Goal: Book appointment/travel/reservation

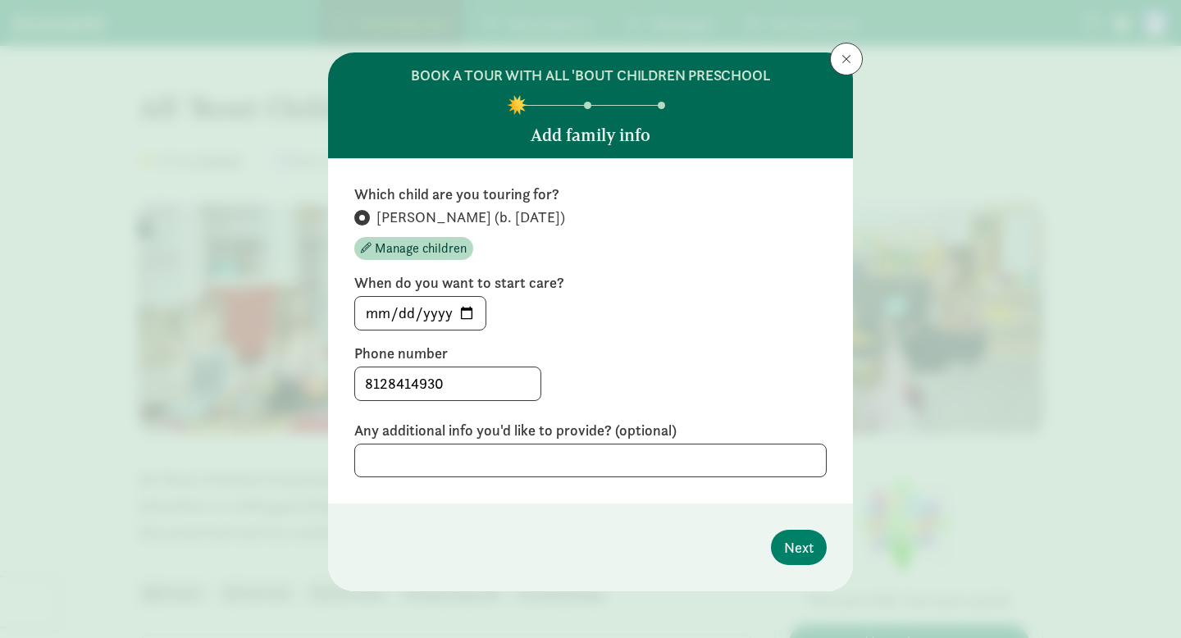
scroll to position [698, 0]
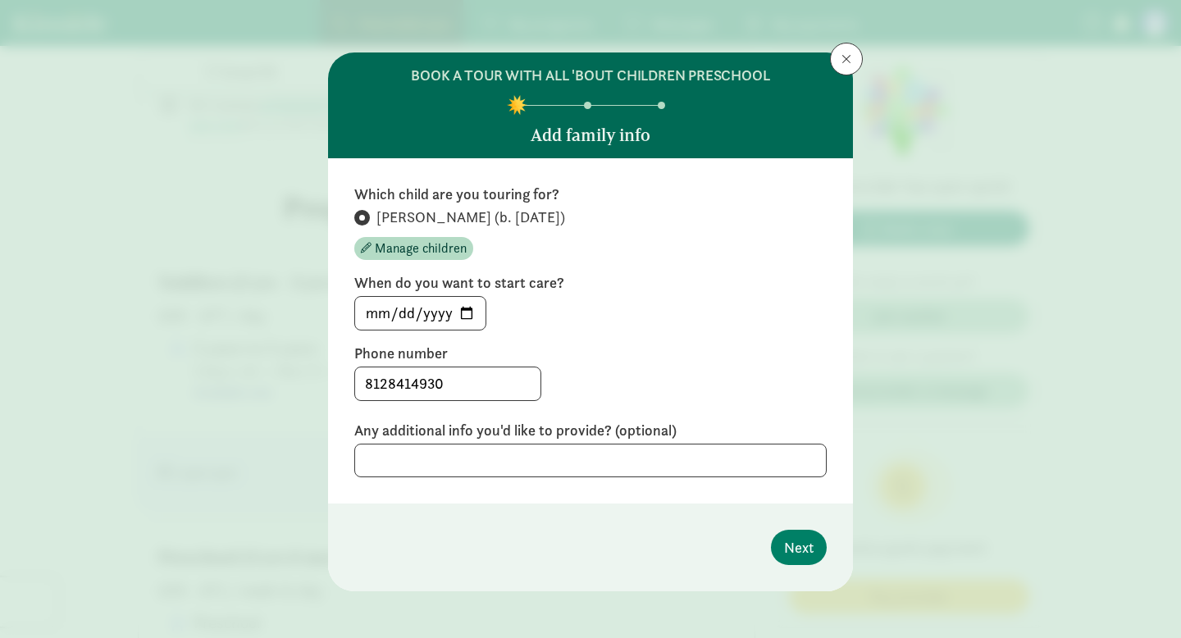
type input "2025-10-03"
click at [801, 552] on span "Next" at bounding box center [799, 547] width 30 height 22
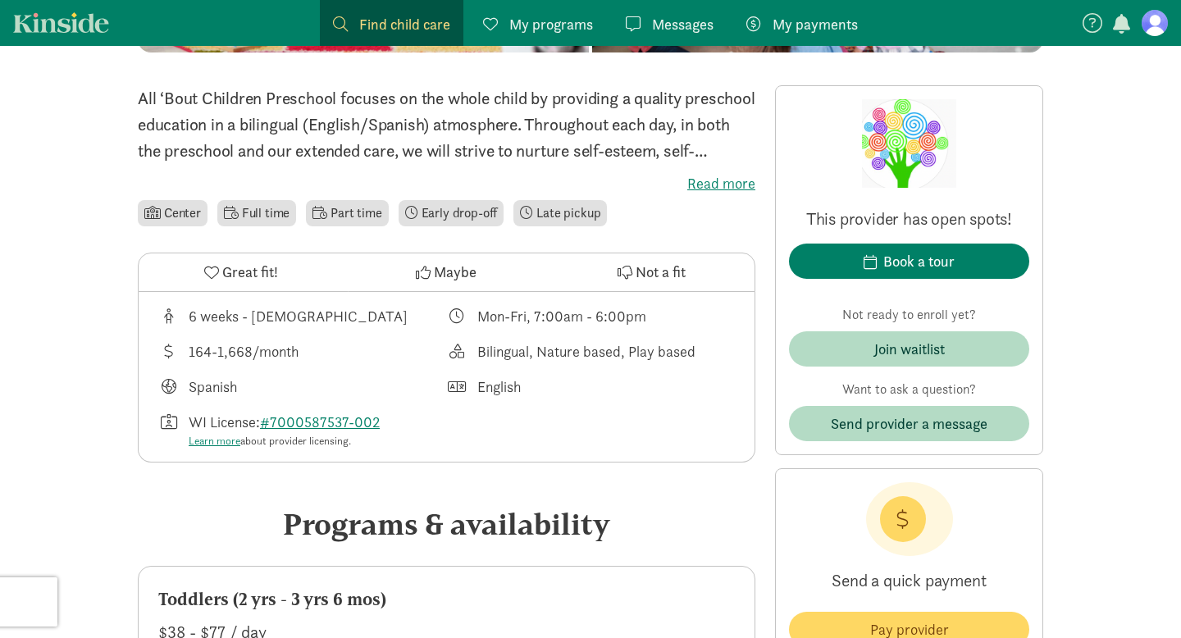
scroll to position [400, 0]
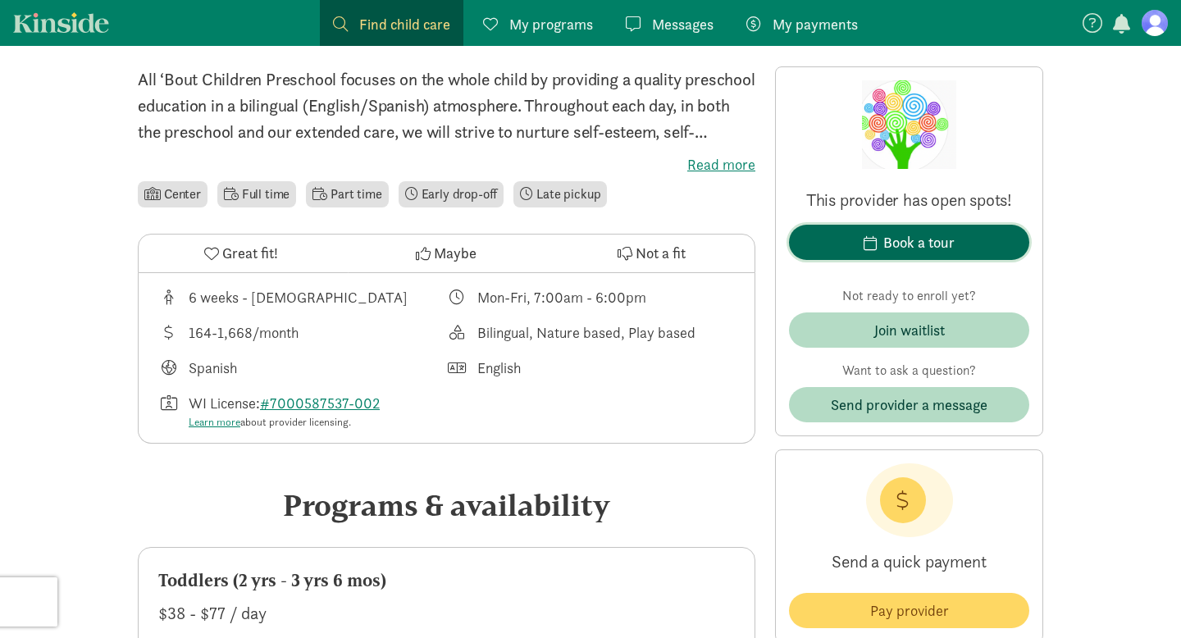
click at [942, 239] on div "Book a tour" at bounding box center [918, 242] width 71 height 22
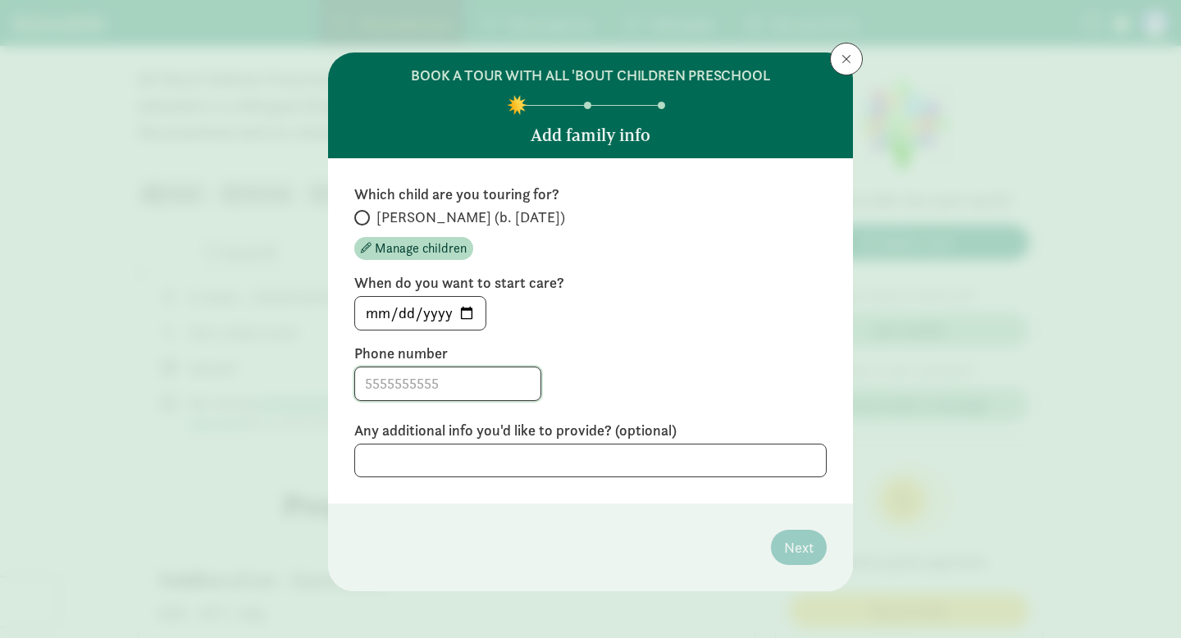
click at [463, 383] on input at bounding box center [447, 383] width 185 height 33
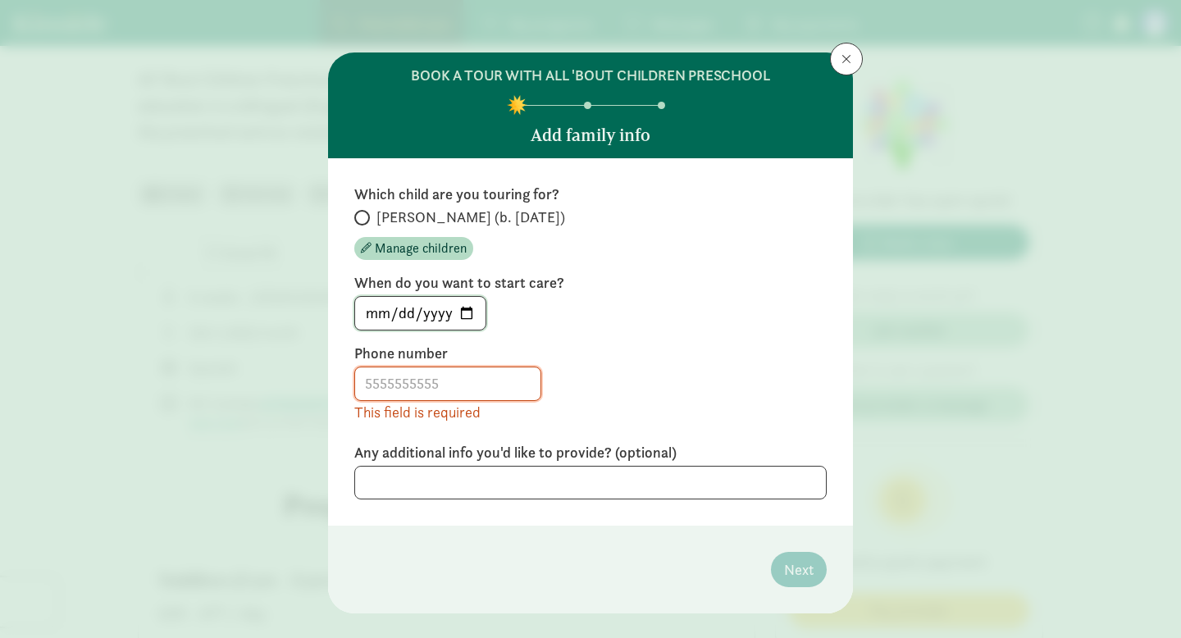
click at [464, 310] on input "[DATE]" at bounding box center [420, 313] width 130 height 33
type input "[DATE]"
click at [431, 382] on input at bounding box center [447, 383] width 185 height 33
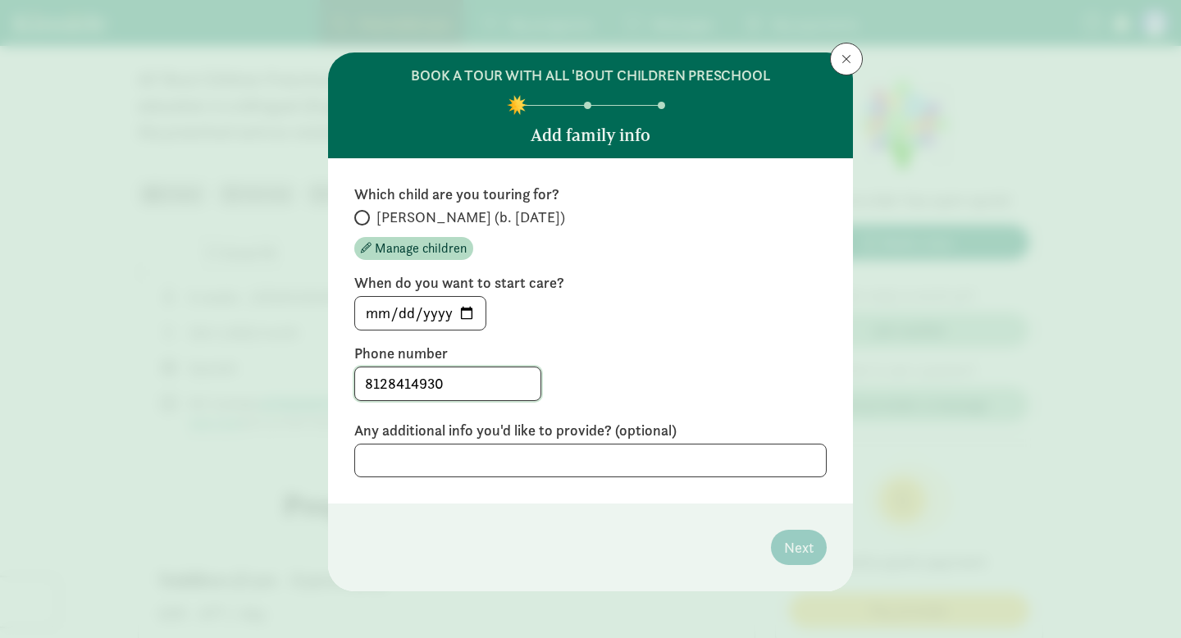
type input "8128414930"
click at [694, 455] on textarea at bounding box center [590, 461] width 472 height 34
click at [701, 364] on div "Phone number [PHONE_NUMBER]" at bounding box center [590, 372] width 472 height 57
click at [480, 460] on textarea at bounding box center [590, 461] width 472 height 34
click at [467, 385] on input "8128414930" at bounding box center [447, 383] width 185 height 33
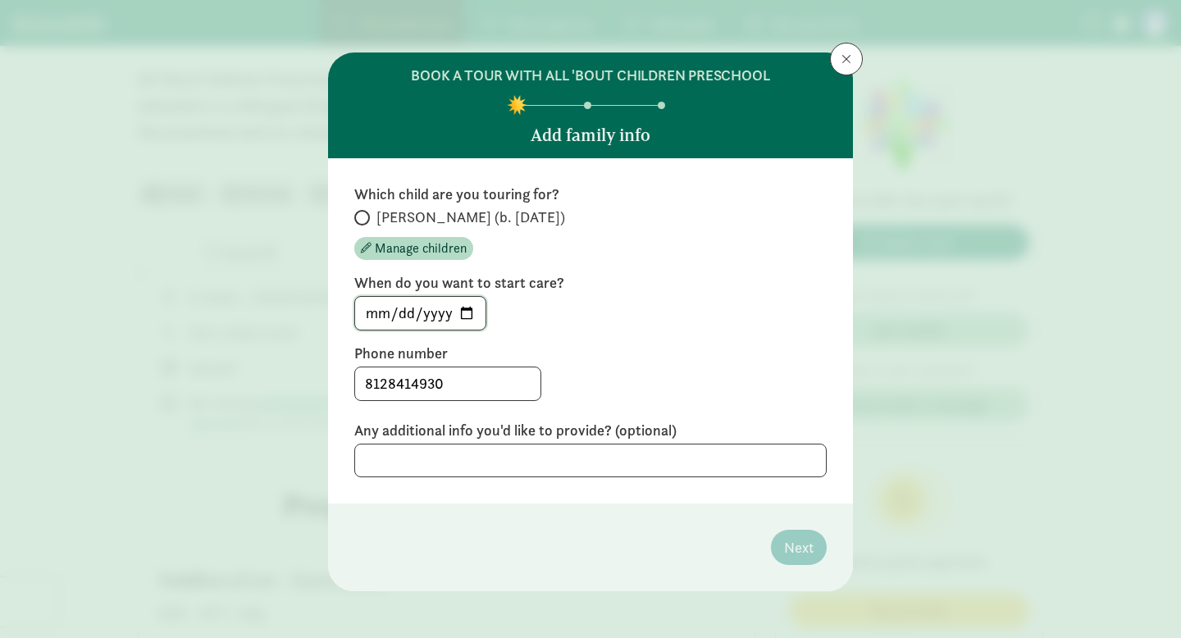
click at [464, 315] on input "[DATE]" at bounding box center [420, 313] width 130 height 33
click at [606, 313] on div "[DATE]" at bounding box center [590, 313] width 472 height 34
click at [421, 240] on span "Manage children" at bounding box center [421, 249] width 92 height 20
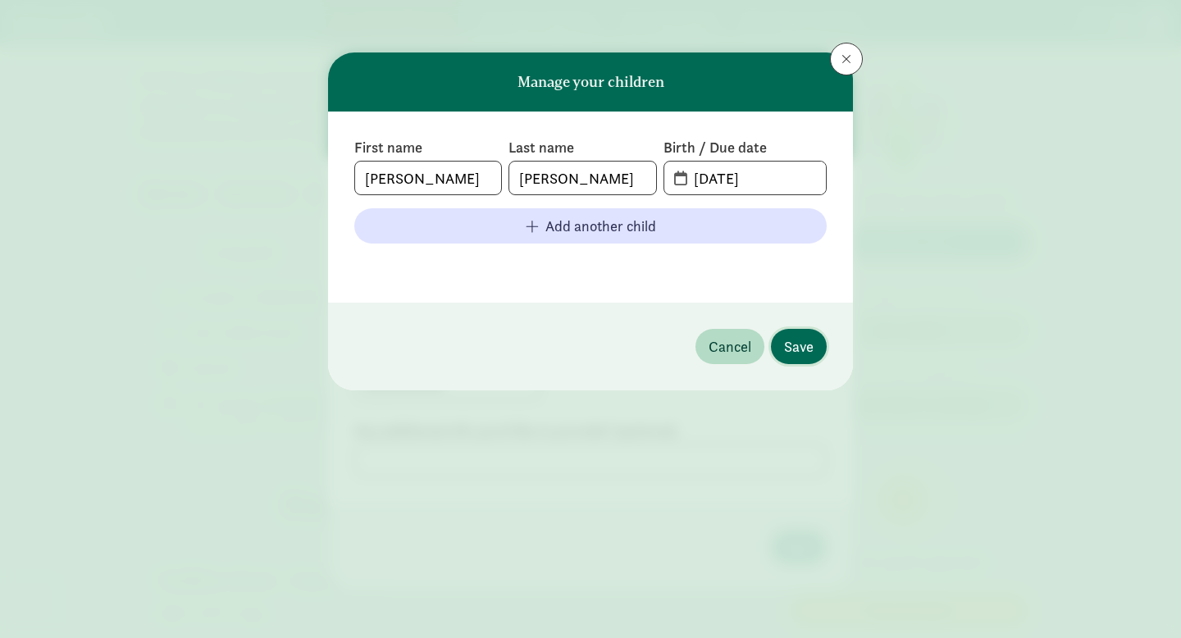
click at [806, 337] on span "Save" at bounding box center [799, 346] width 30 height 22
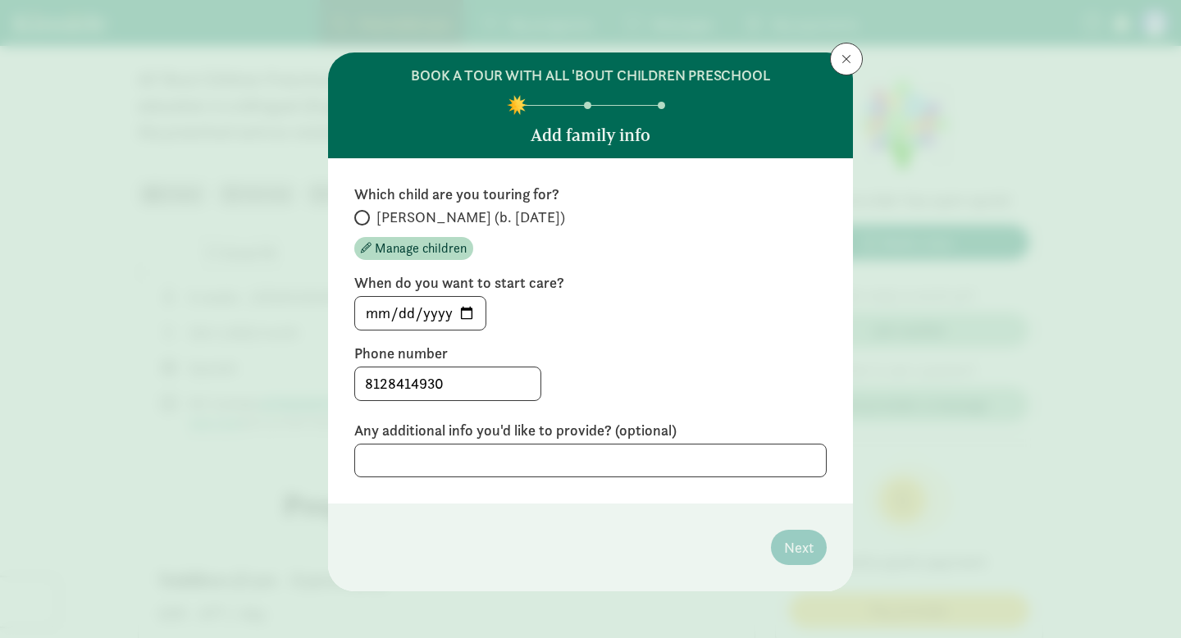
click at [365, 216] on span at bounding box center [362, 218] width 16 height 16
click at [365, 216] on input "[PERSON_NAME] (b. [DATE])" at bounding box center [359, 217] width 11 height 11
radio input "true"
click at [817, 552] on button "Next" at bounding box center [799, 547] width 56 height 35
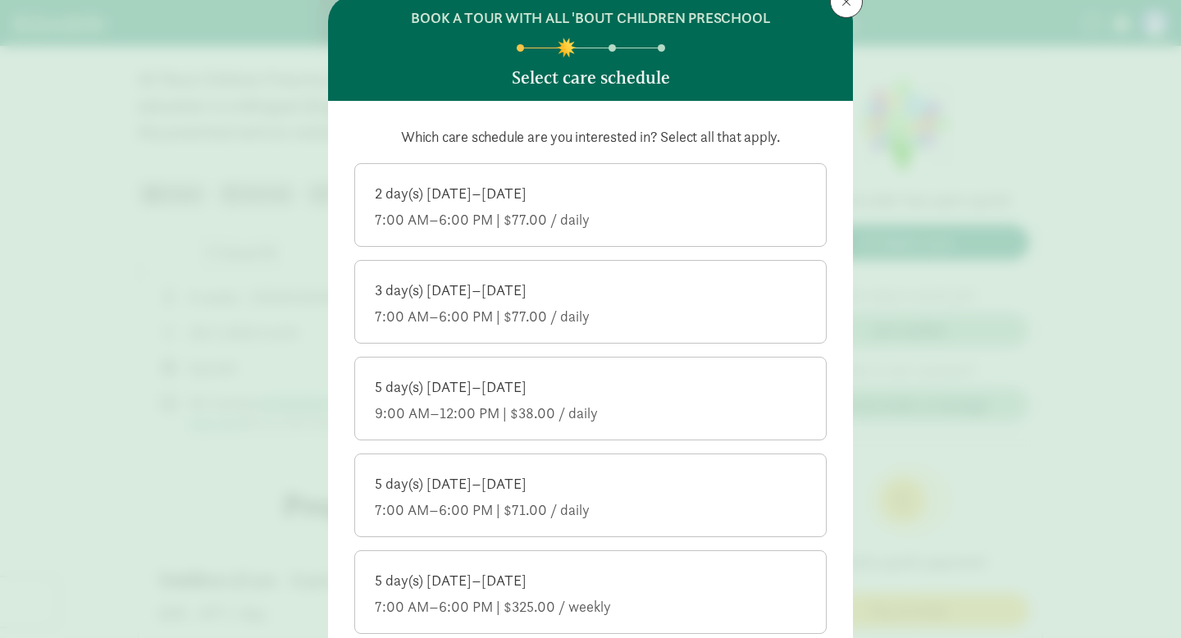
scroll to position [60, 0]
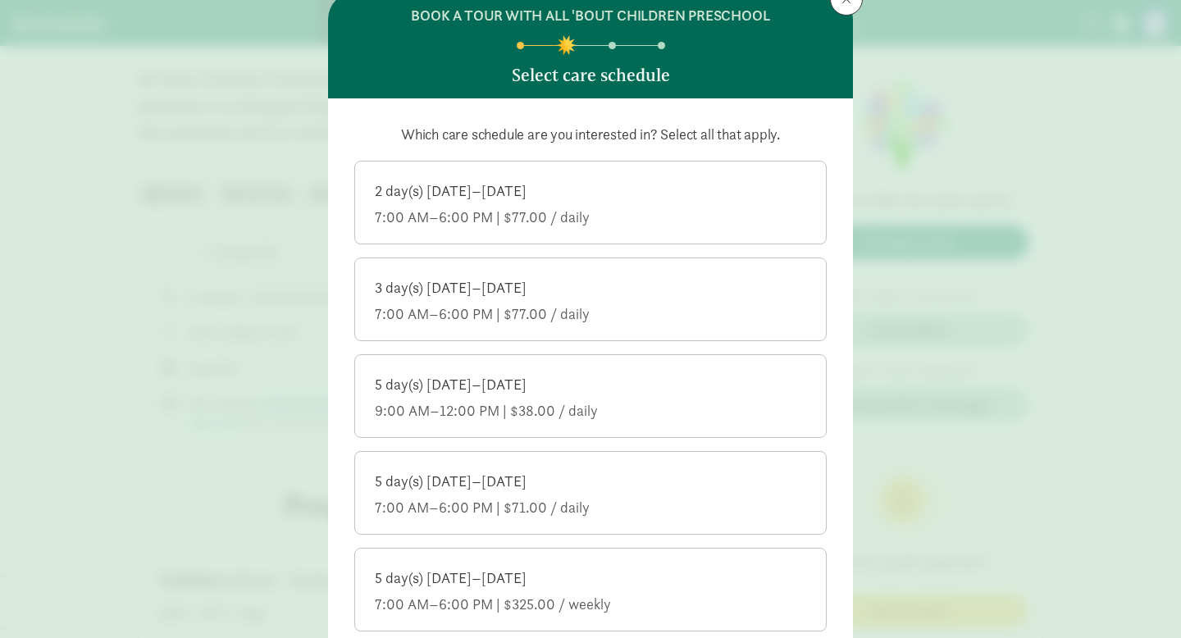
click at [673, 192] on div "2 day(s) [DATE]–[DATE]" at bounding box center [590, 191] width 431 height 20
click at [0, 0] on input "2 day(s) [DATE]–[DATE] 7:00 AM–6:00 PM | $77.00 / daily" at bounding box center [0, 0] width 0 height 0
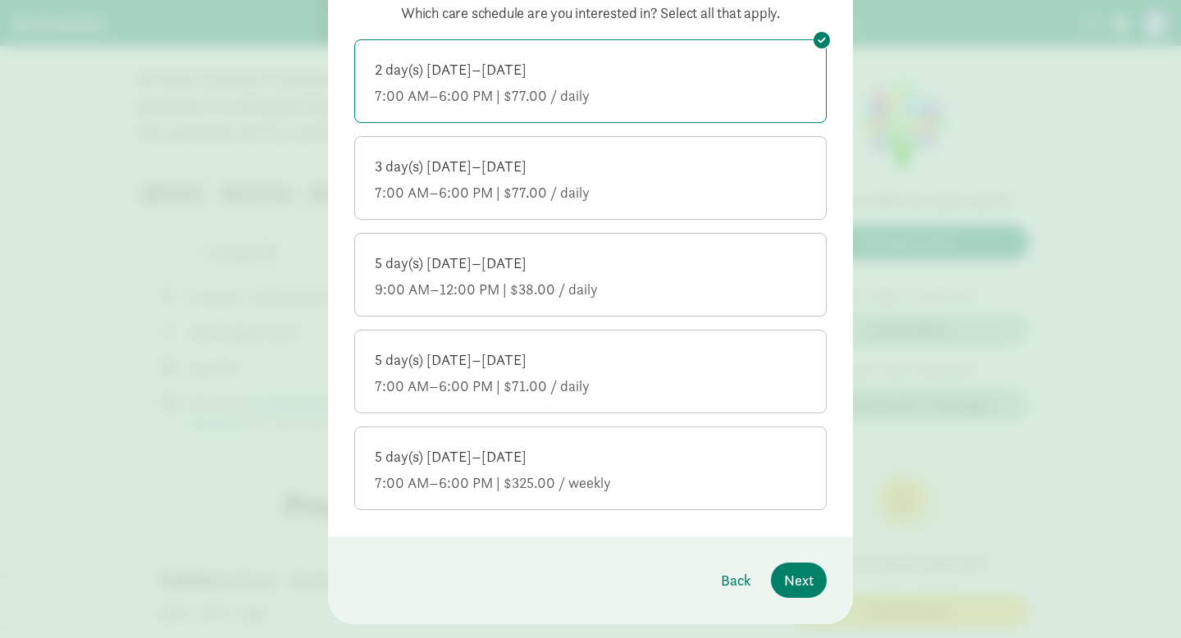
scroll to position [220, 0]
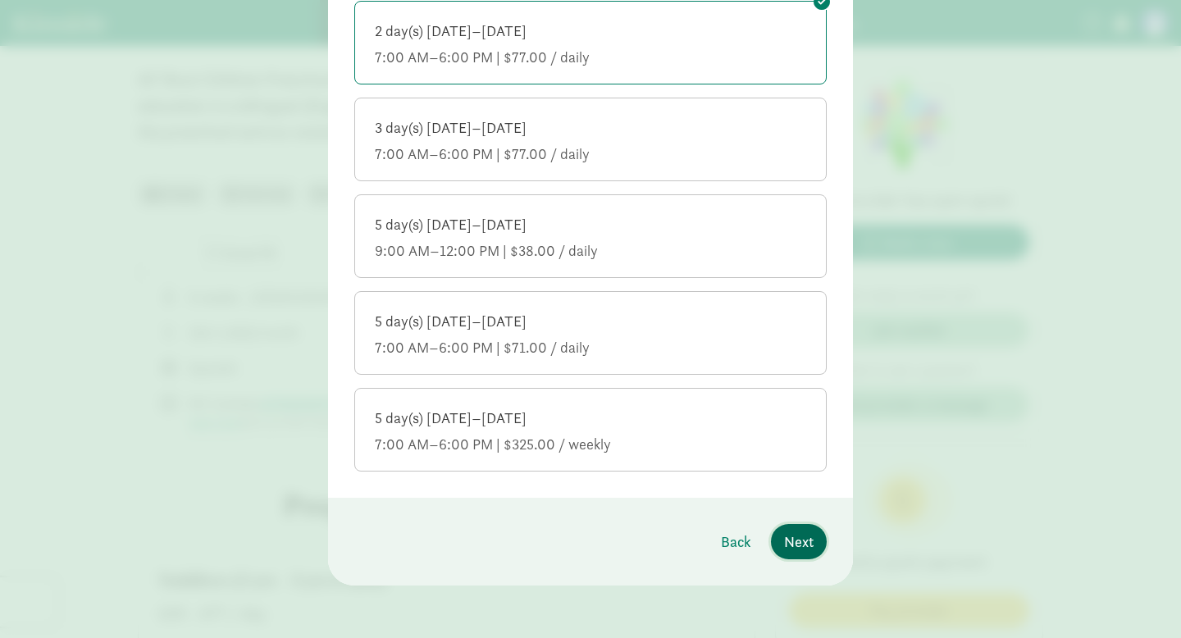
click at [803, 534] on span "Next" at bounding box center [799, 542] width 30 height 22
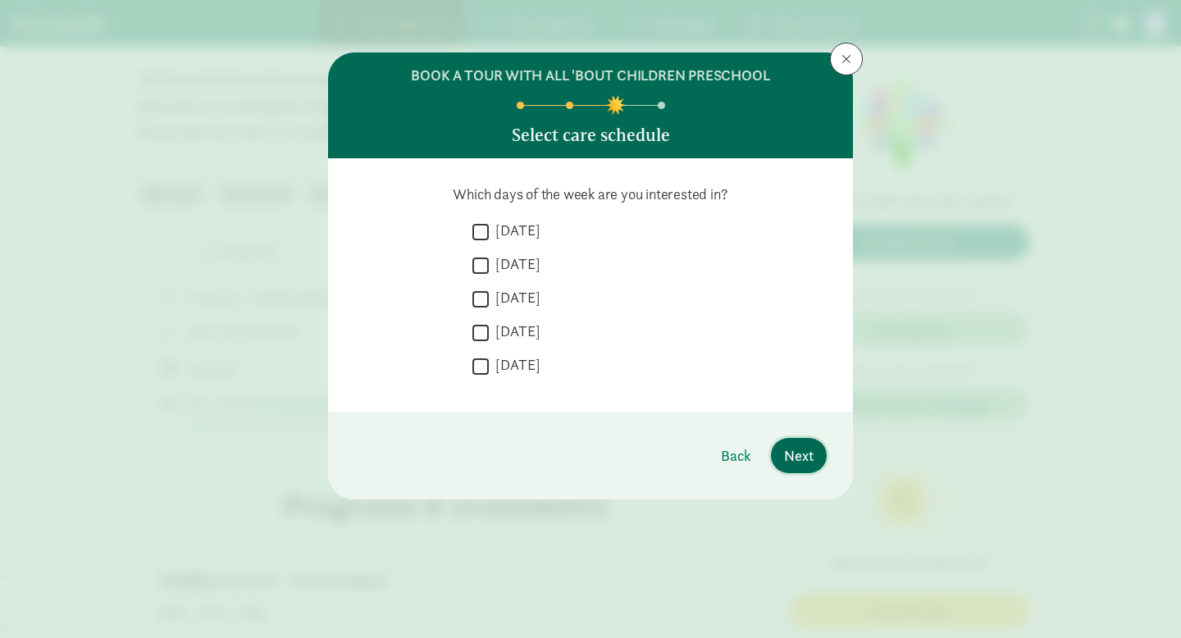
scroll to position [0, 0]
click at [483, 263] on input "[DATE]" at bounding box center [480, 265] width 16 height 22
checkbox input "true"
click at [483, 299] on input "[DATE]" at bounding box center [480, 299] width 16 height 22
checkbox input "true"
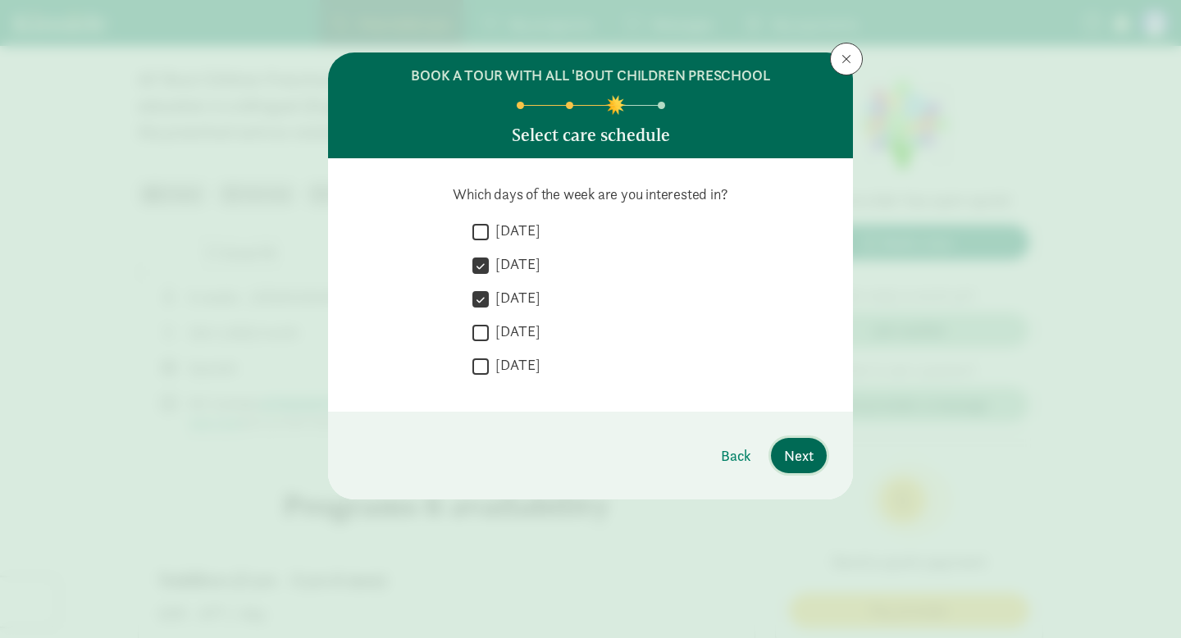
click at [812, 454] on span "Next" at bounding box center [799, 456] width 30 height 22
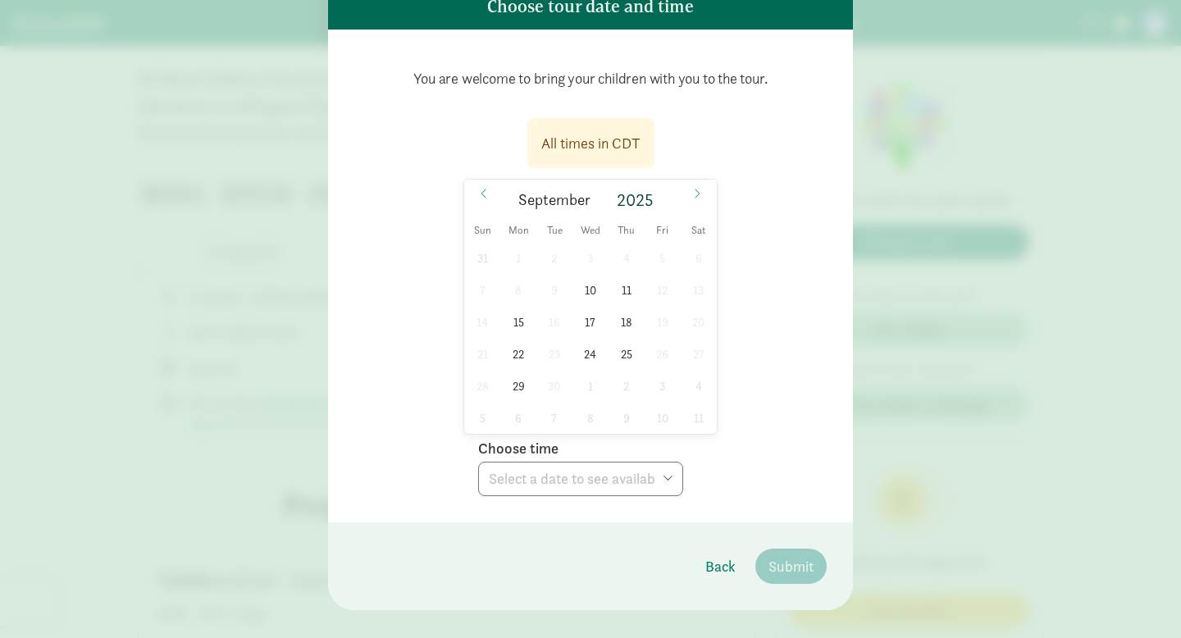
scroll to position [130, 0]
click at [513, 389] on span "29" at bounding box center [519, 384] width 32 height 32
click at [529, 467] on select "Choose time 09:00 AM 09:30 AM 10:00 AM 10:30 AM 11:00 AM 11:30 AM 12:00 PM 12:3…" at bounding box center [580, 477] width 205 height 34
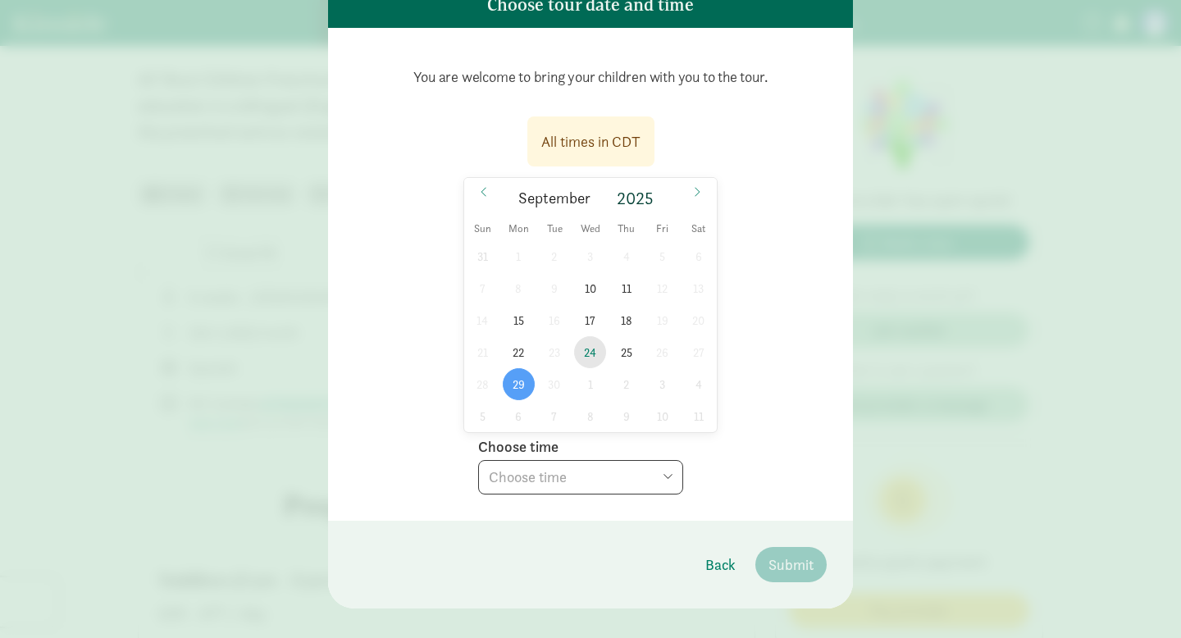
click at [582, 355] on span "24" at bounding box center [590, 352] width 32 height 32
click at [577, 477] on select "Choose time 09:00 AM 09:30 AM 10:00 AM 10:30 AM 11:00 AM 11:30 AM 12:00 PM 12:3…" at bounding box center [580, 477] width 205 height 34
select select "[DATE]T14:00:00.000-05:00"
click at [478, 460] on select "Choose time 09:00 AM 09:30 AM 10:00 AM 10:30 AM 11:00 AM 11:30 AM 12:00 PM 12:3…" at bounding box center [580, 477] width 205 height 34
click at [799, 566] on span "Submit" at bounding box center [790, 565] width 45 height 22
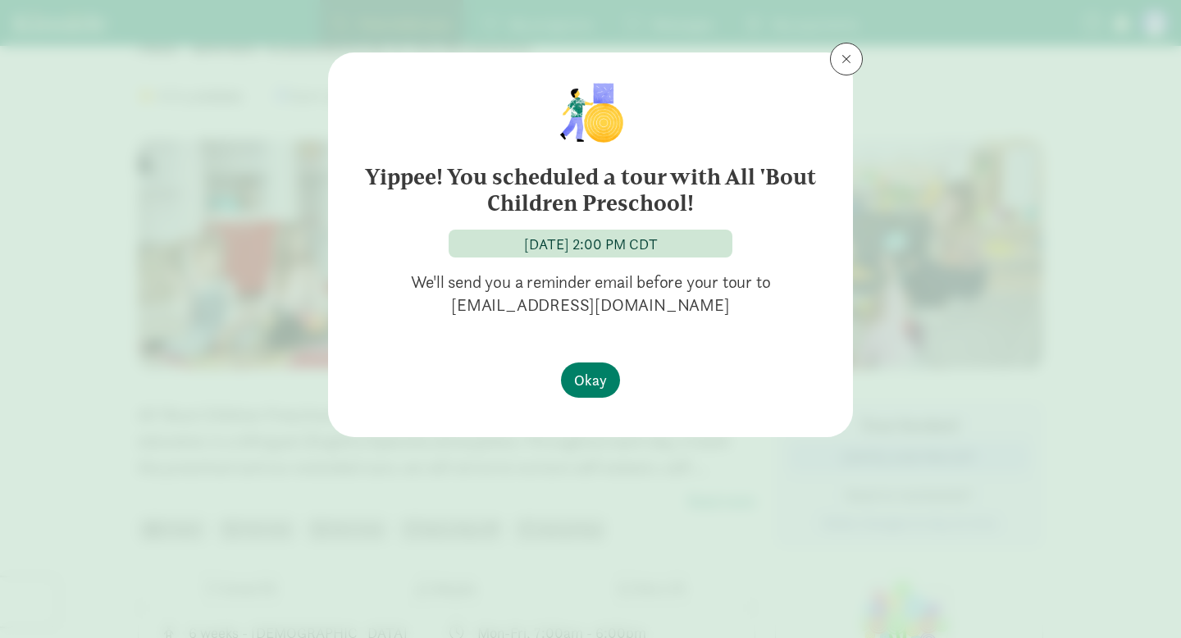
scroll to position [0, 0]
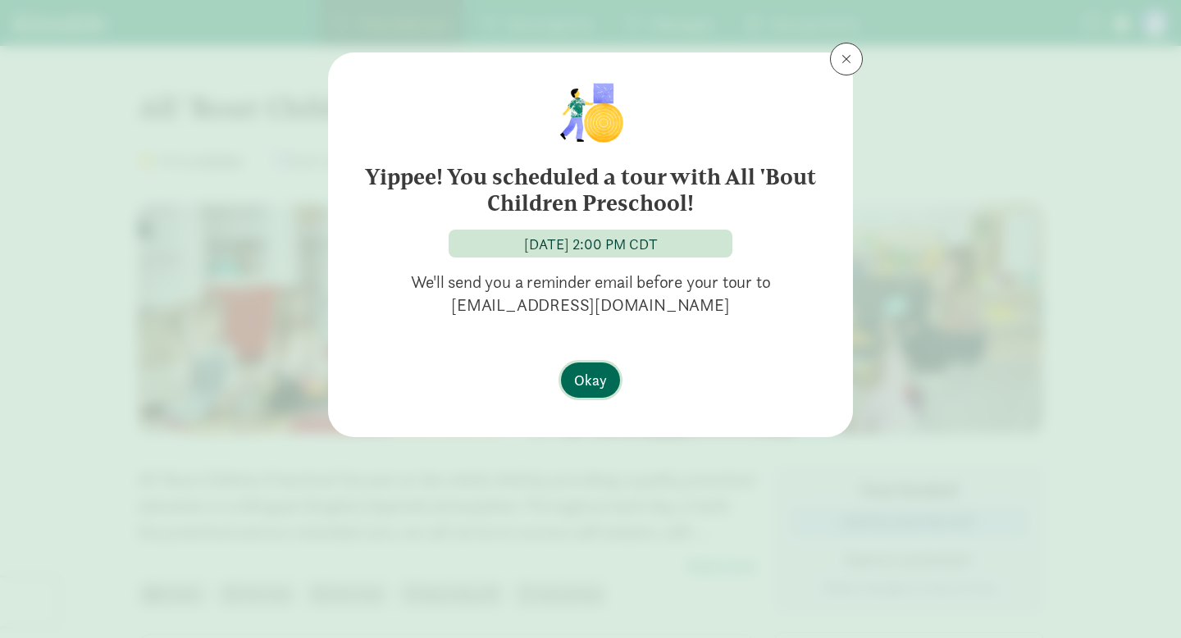
click at [599, 382] on span "Okay" at bounding box center [590, 380] width 33 height 22
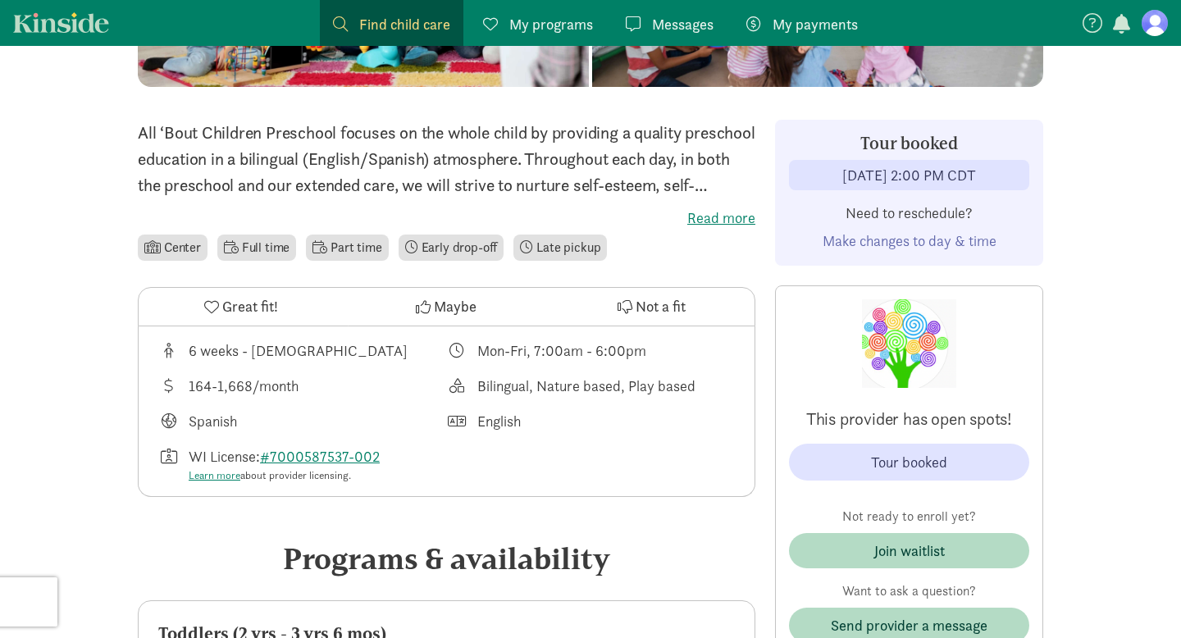
scroll to position [345, 0]
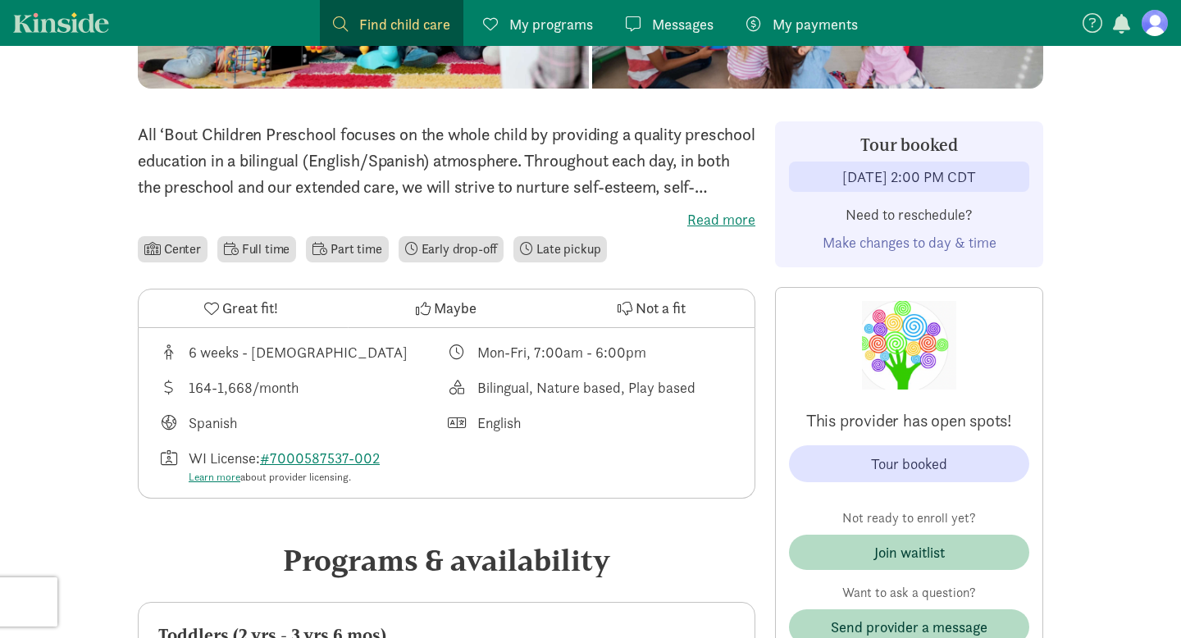
click at [725, 213] on label "Read more" at bounding box center [447, 220] width 618 height 20
click at [0, 0] on input "Read more" at bounding box center [0, 0] width 0 height 0
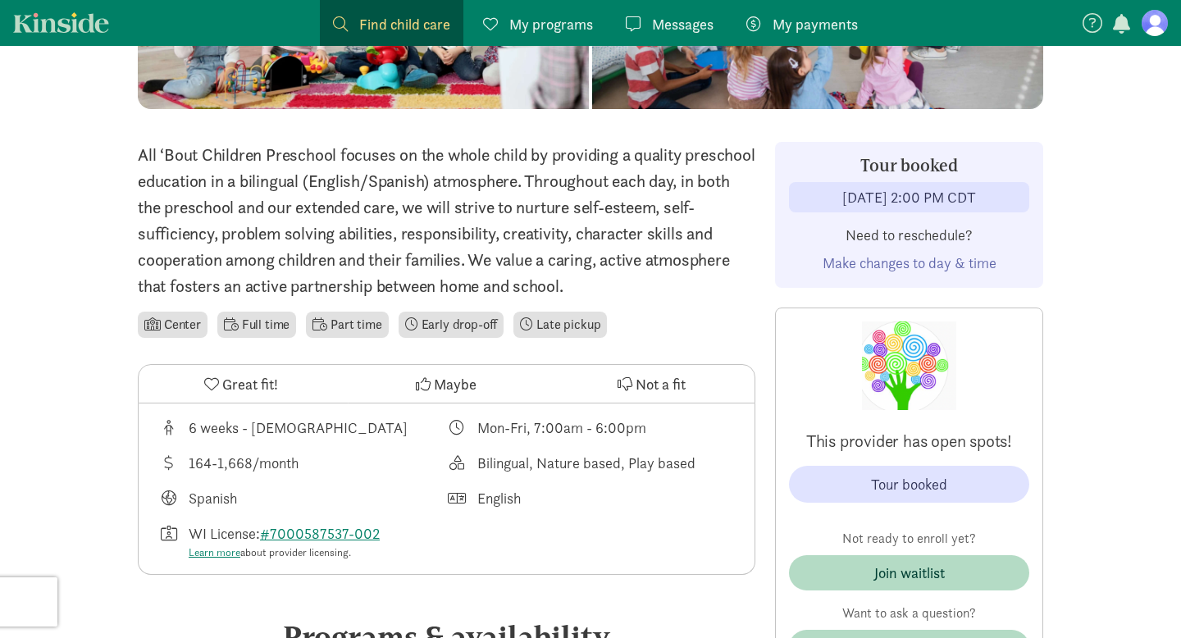
scroll to position [0, 0]
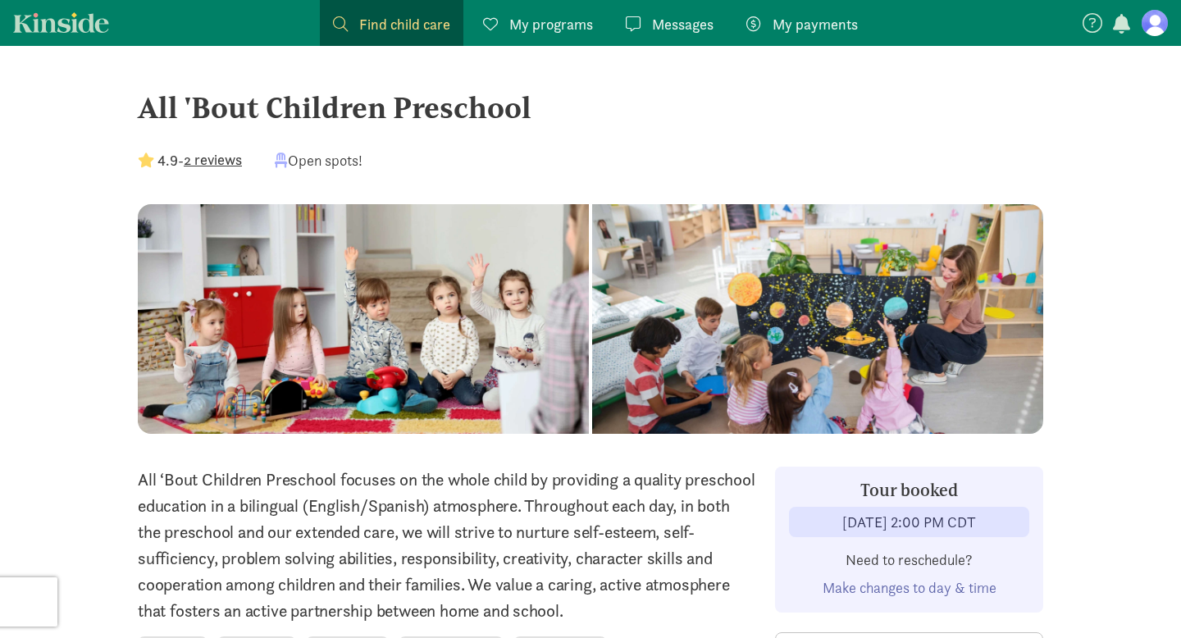
click at [434, 337] on div at bounding box center [363, 319] width 451 height 230
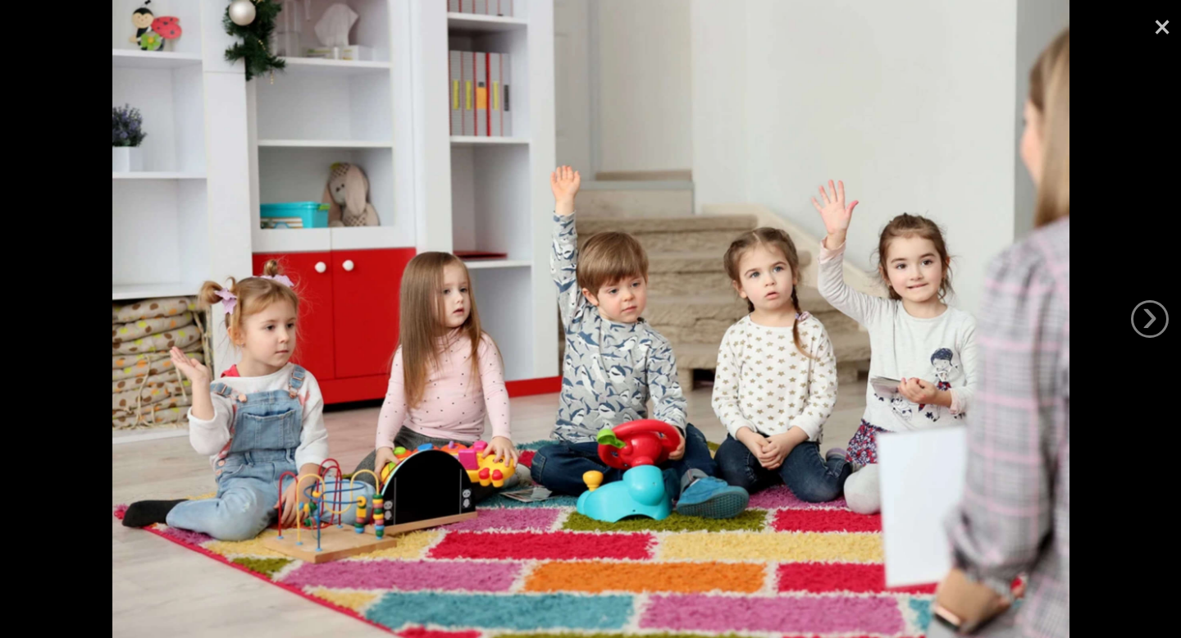
click at [1170, 30] on link "×" at bounding box center [1162, 24] width 38 height 49
